Goal: Check status: Check status

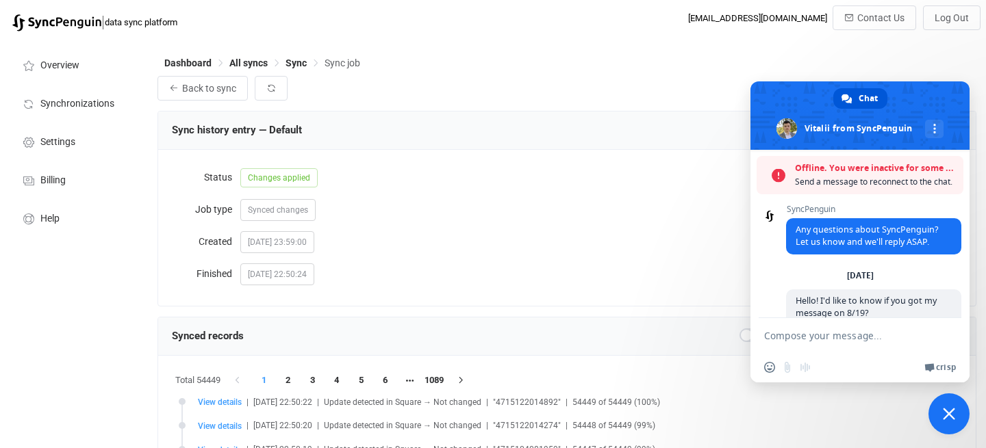
scroll to position [964, 0]
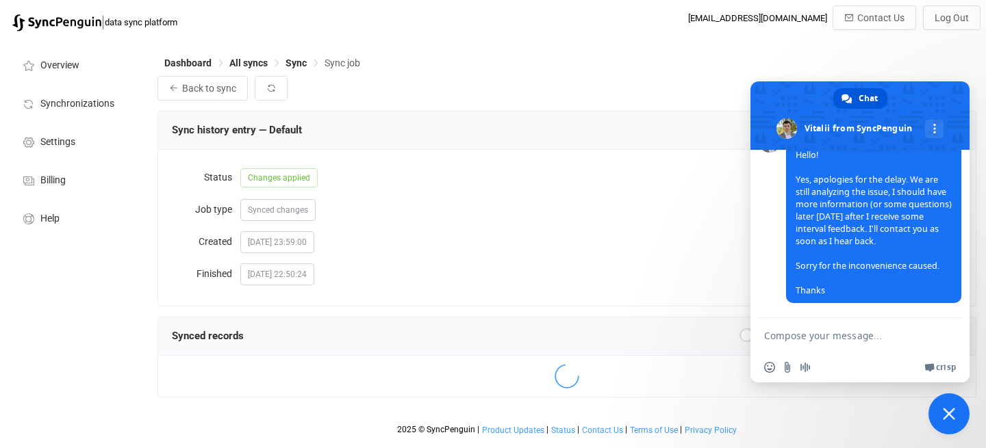
scroll to position [964, 0]
